Goal: Task Accomplishment & Management: Manage account settings

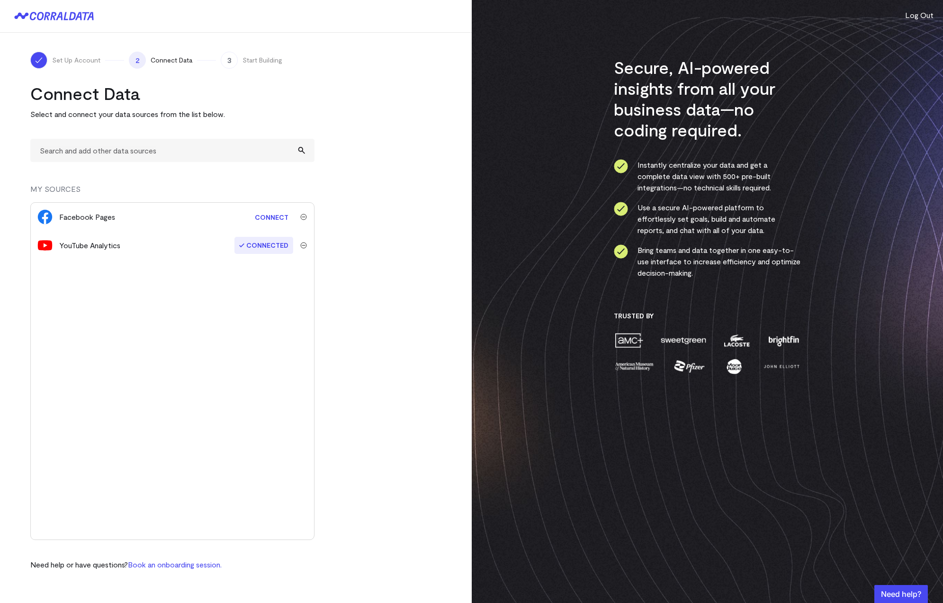
click at [925, 16] on button "Log Out" at bounding box center [919, 14] width 28 height 11
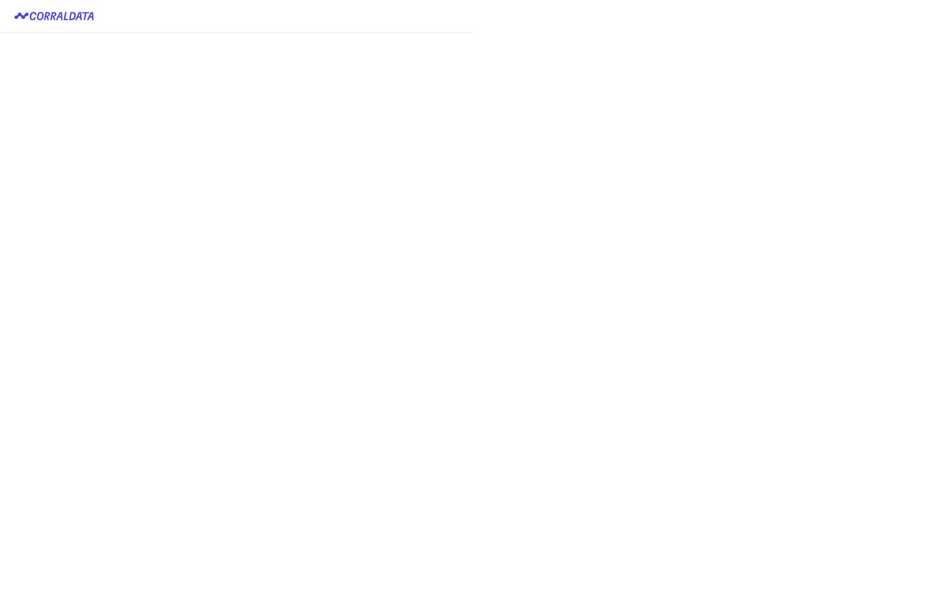
click at [0, 0] on button "Login with keycloak" at bounding box center [0, 0] width 0 height 0
